Goal: Communication & Community: Ask a question

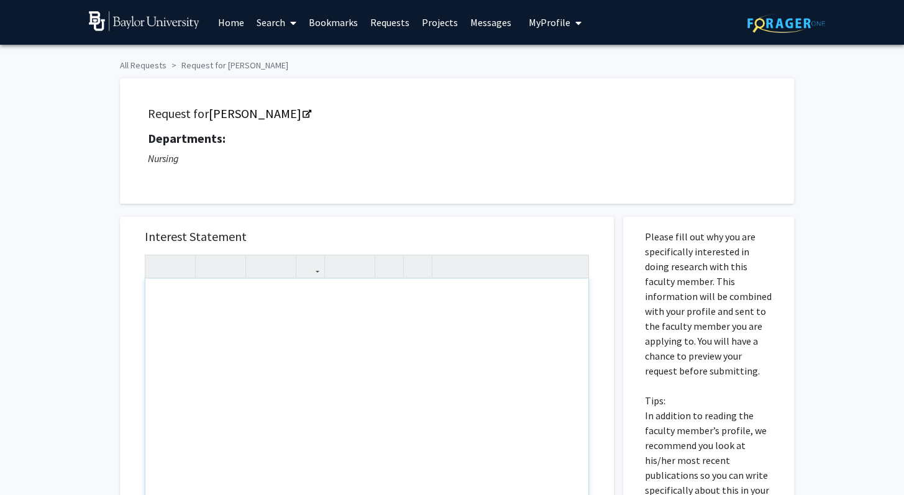
click at [432, 185] on div "Request for Courtney Brandt Departments: Nursing" at bounding box center [456, 141] width 643 height 94
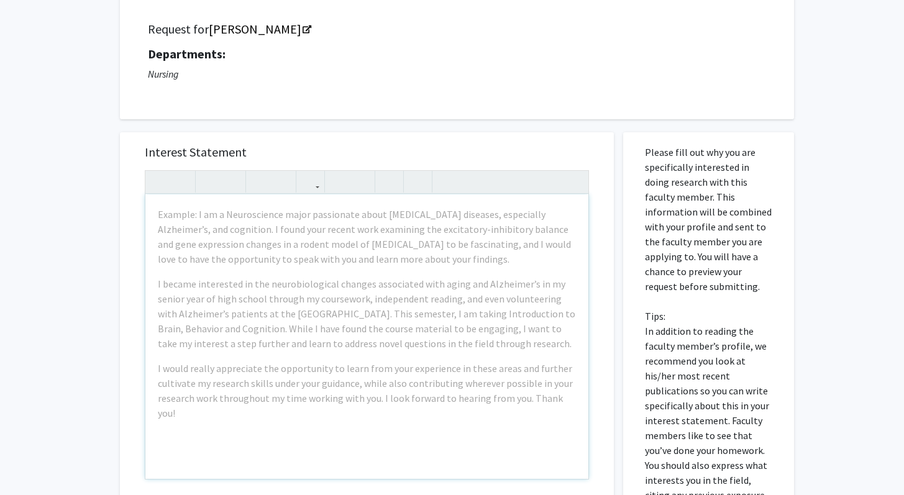
scroll to position [86, 0]
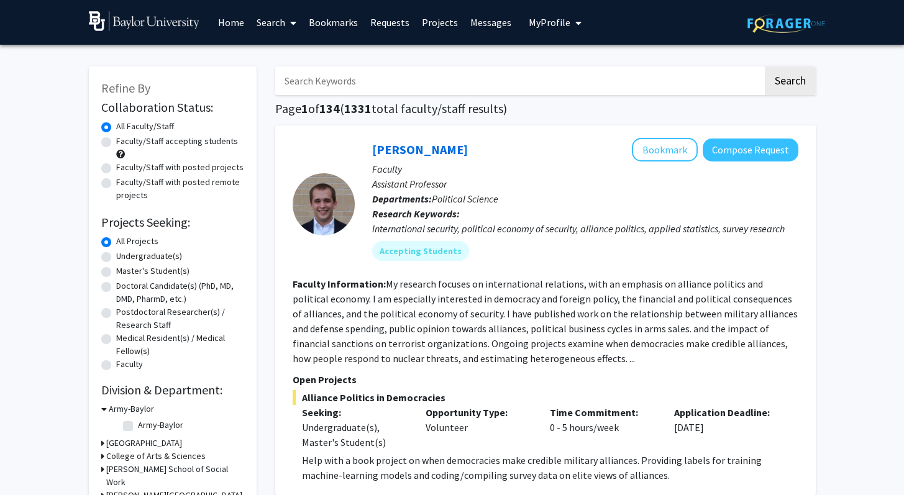
click at [515, 88] on input "Search Keywords" at bounding box center [519, 80] width 488 height 29
type input "llergy"
click at [765, 66] on button "Search" at bounding box center [790, 80] width 51 height 29
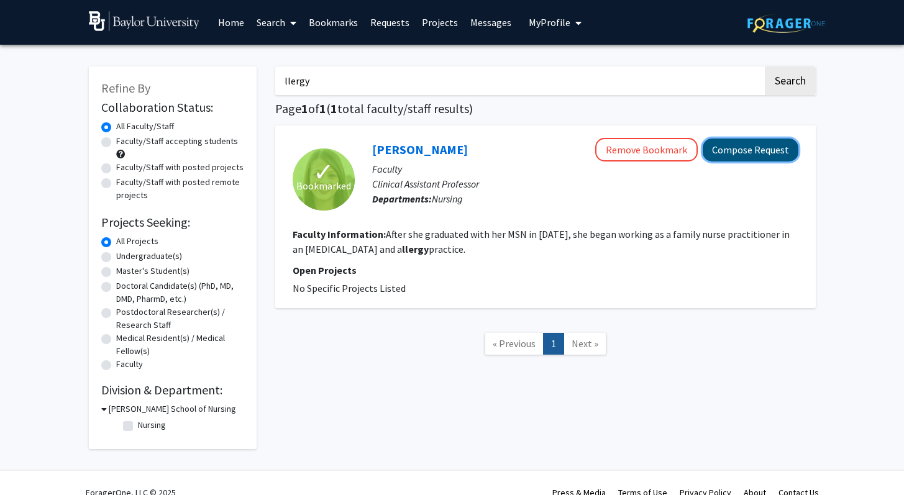
click at [741, 152] on button "Compose Request" at bounding box center [751, 150] width 96 height 23
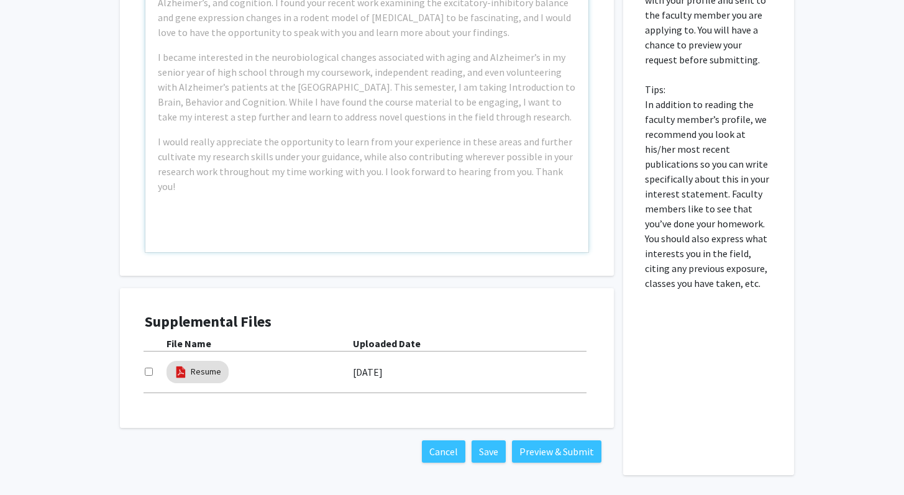
scroll to position [357, 0]
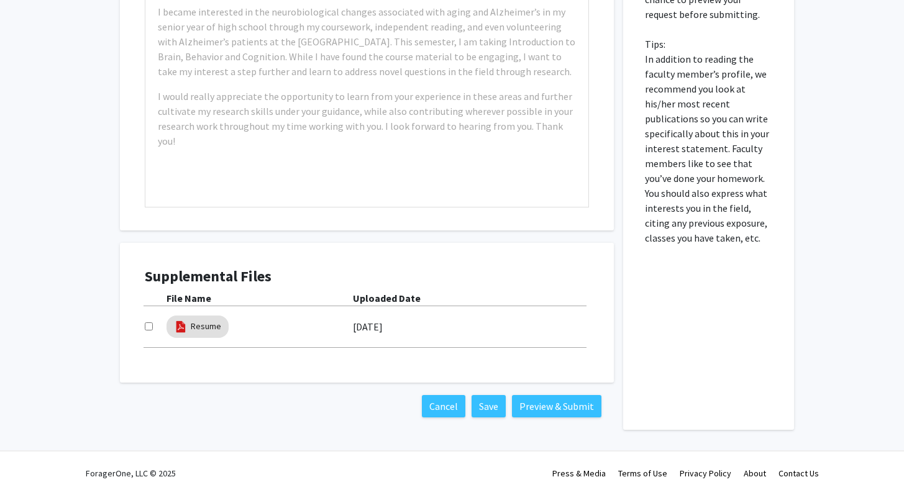
click at [145, 327] on input "checkbox" at bounding box center [149, 327] width 8 height 8
checkbox input "true"
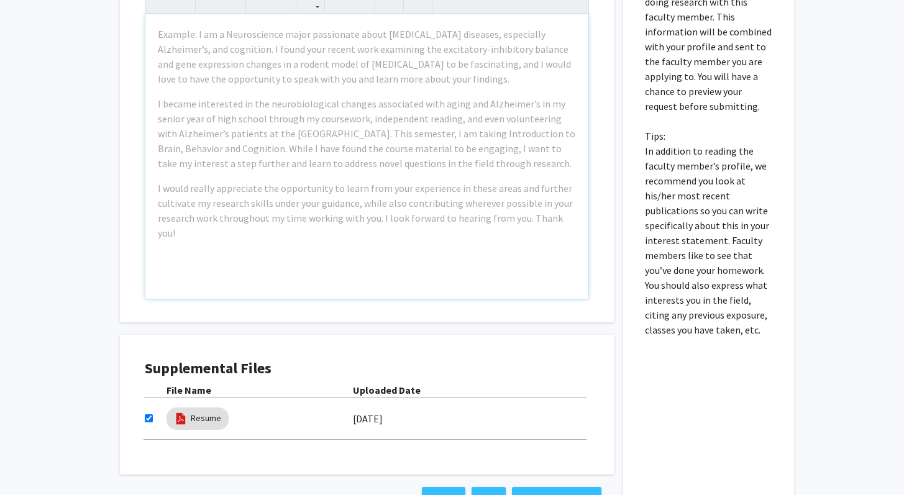
scroll to position [264, 0]
